Goal: Check status: Check status

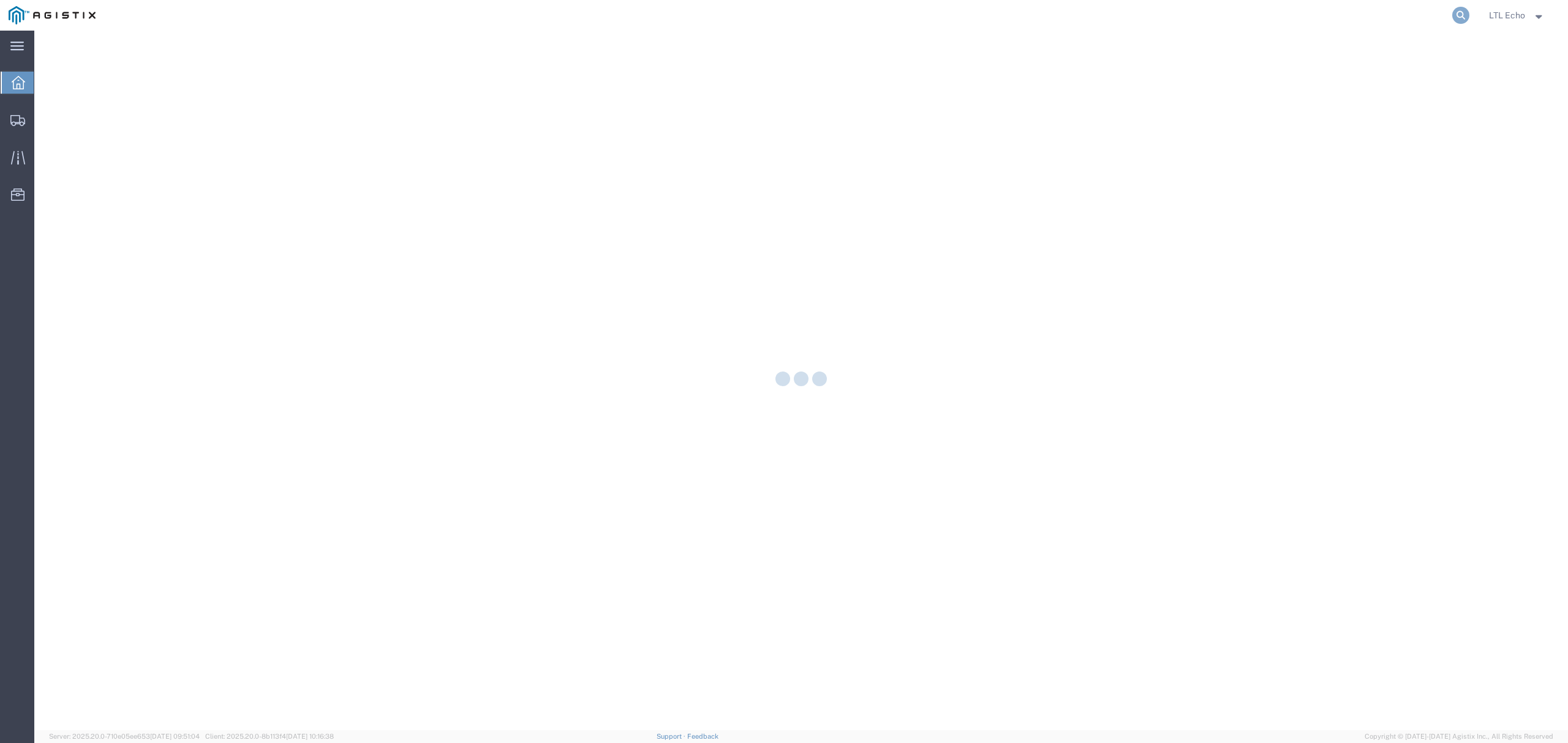
click at [1459, 19] on icon at bounding box center [1461, 15] width 17 height 17
click at [1395, 19] on input "search" at bounding box center [1265, 15] width 372 height 30
paste input "56999822"
type input "56999822"
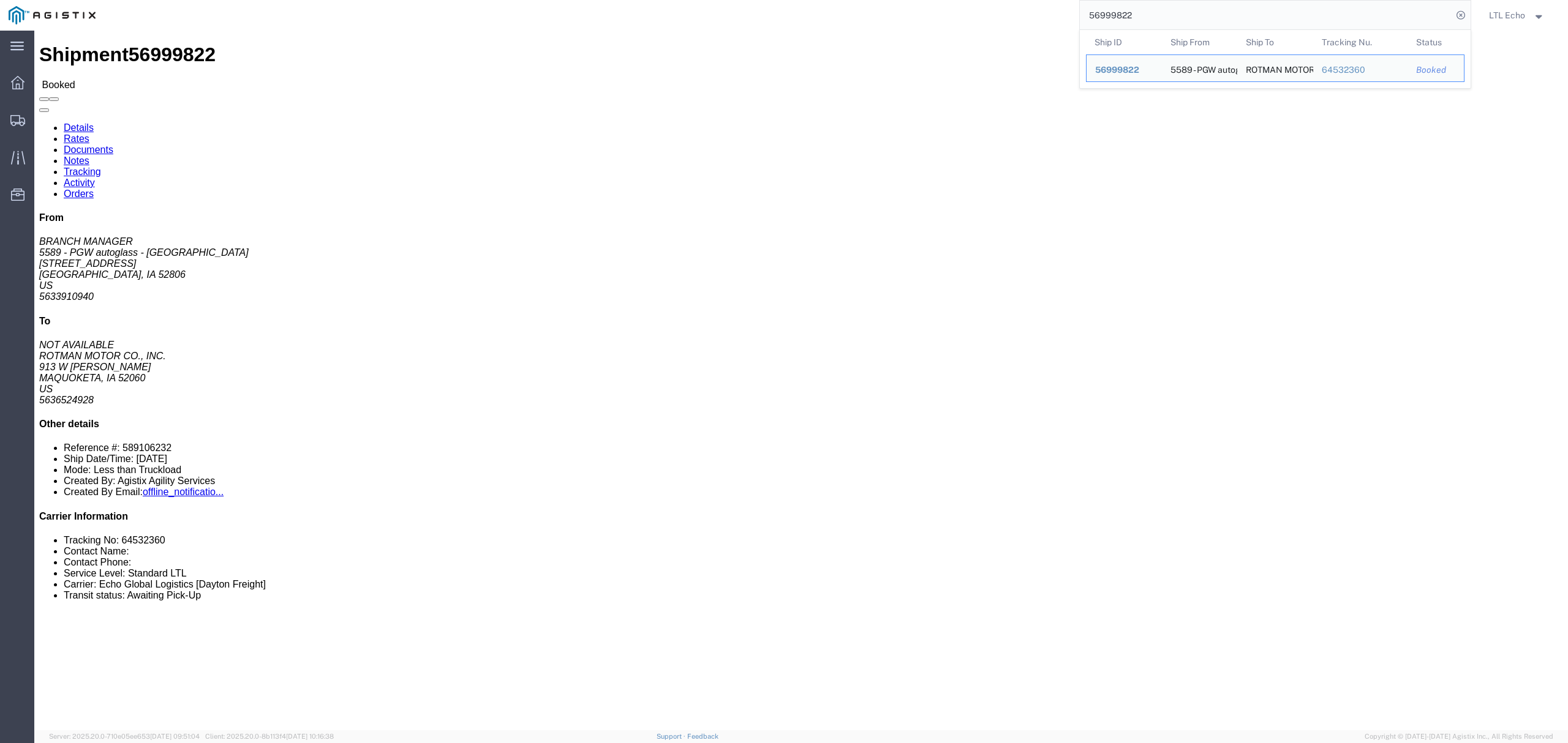
click div "Shipment Detail Ship From 5589 - PGW autoglass - [GEOGRAPHIC_DATA] (BRANCH MANA…"
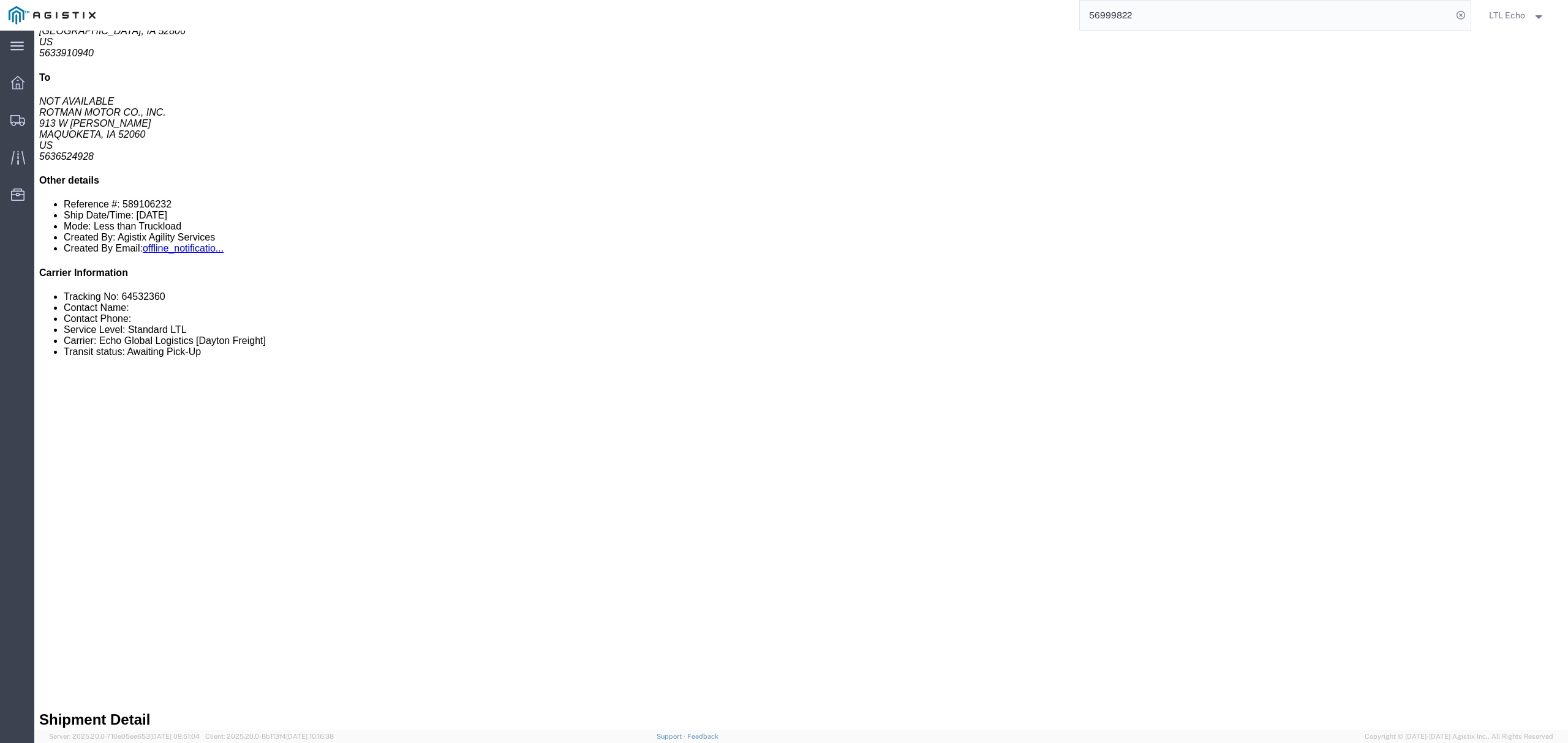
scroll to position [245, 0]
